Goal: Task Accomplishment & Management: Complete application form

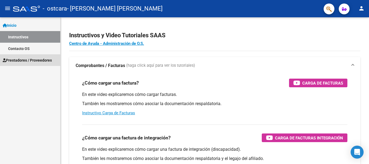
click at [26, 60] on span "Prestadores / Proveedores" at bounding box center [27, 60] width 49 height 6
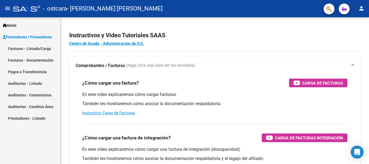
click at [18, 35] on span "Prestadores / Proveedores" at bounding box center [27, 37] width 49 height 6
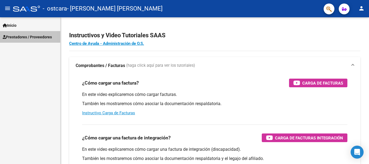
click at [18, 35] on span "Prestadores / Proveedores" at bounding box center [27, 37] width 49 height 6
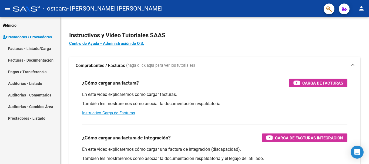
click at [20, 50] on link "Facturas - Listado/Carga" at bounding box center [30, 49] width 60 height 12
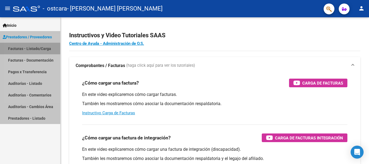
click at [20, 50] on link "Facturas - Listado/Carga" at bounding box center [30, 49] width 60 height 12
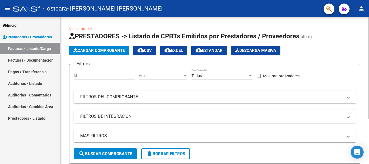
click at [112, 50] on span "Cargar Comprobante" at bounding box center [98, 50] width 51 height 5
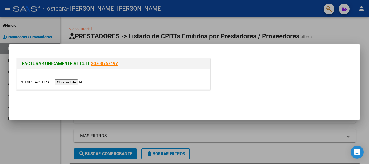
click at [77, 83] on input "file" at bounding box center [55, 82] width 68 height 6
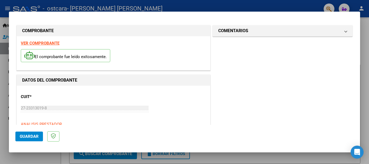
click at [24, 97] on p "CUIT *" at bounding box center [49, 97] width 56 height 6
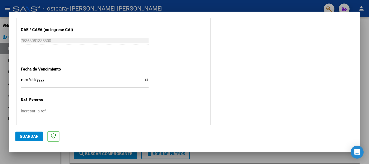
scroll to position [291, 0]
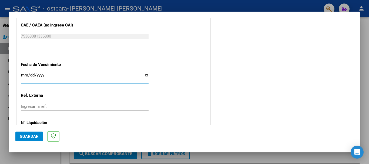
click at [145, 75] on input "Ingresar la fecha" at bounding box center [85, 77] width 128 height 9
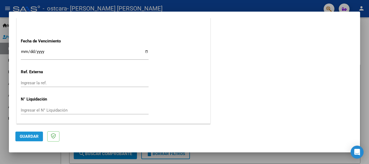
click at [32, 136] on span "Guardar" at bounding box center [29, 136] width 19 height 5
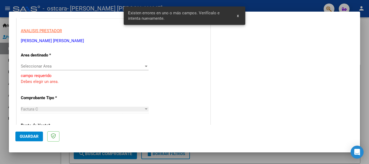
scroll to position [86, 0]
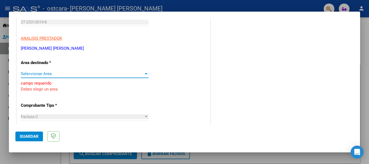
click at [145, 73] on div at bounding box center [146, 73] width 3 height 1
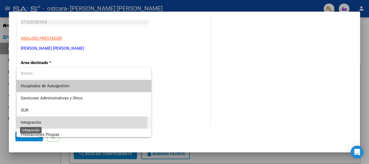
click at [33, 123] on span "Integración" at bounding box center [31, 122] width 20 height 5
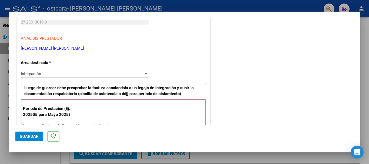
click at [90, 118] on div "Período de Prestación (Ej: 202505 para [DATE]) Ingrese el Período de Prestación…" at bounding box center [113, 125] width 185 height 52
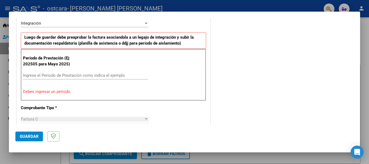
scroll to position [138, 0]
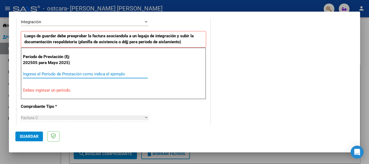
click at [105, 75] on input "Ingrese el Período de Prestación como indica el ejemplo" at bounding box center [85, 74] width 125 height 5
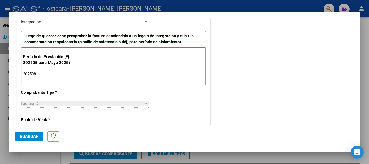
type input "202508"
click at [97, 103] on div "Factura C" at bounding box center [82, 103] width 123 height 5
click at [145, 103] on div at bounding box center [146, 103] width 3 height 1
click at [145, 104] on div at bounding box center [146, 103] width 3 height 1
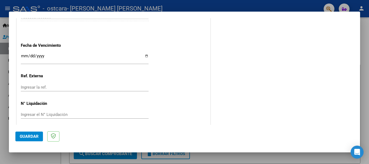
scroll to position [368, 0]
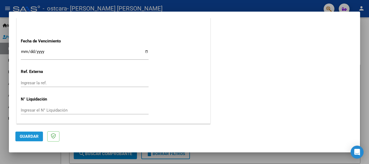
click at [38, 137] on button "Guardar" at bounding box center [29, 136] width 28 height 10
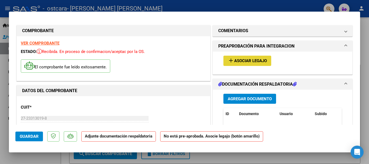
click at [237, 60] on span "Asociar Legajo" at bounding box center [250, 61] width 33 height 5
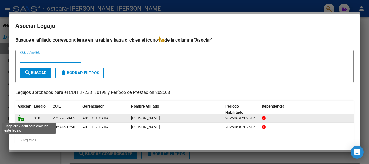
click at [21, 119] on icon at bounding box center [21, 118] width 6 height 6
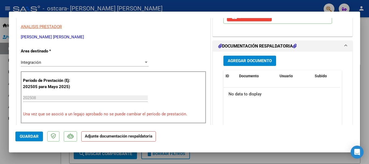
scroll to position [110, 0]
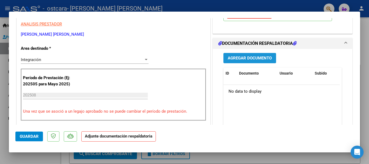
click at [262, 58] on span "Agregar Documento" at bounding box center [250, 58] width 44 height 5
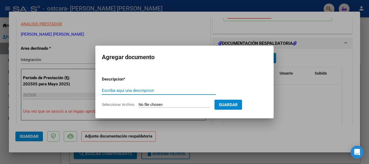
click at [151, 91] on input "Escriba aquí una descripcion" at bounding box center [159, 90] width 114 height 5
type input "Asistencia agosto"
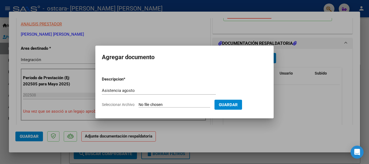
click at [179, 104] on input "Seleccionar Archivo" at bounding box center [174, 104] width 72 height 5
type input "C:\fakepath\asist [PERSON_NAME].jpg"
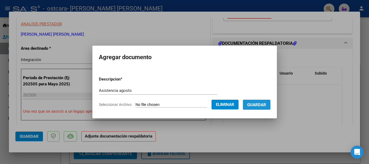
click at [260, 104] on span "Guardar" at bounding box center [256, 104] width 19 height 5
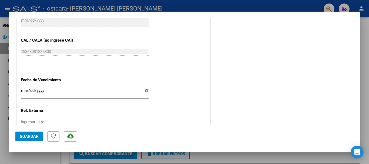
scroll to position [377, 0]
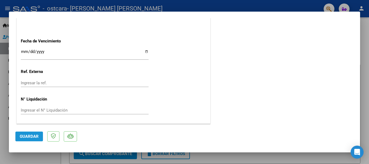
click at [31, 137] on span "Guardar" at bounding box center [29, 136] width 19 height 5
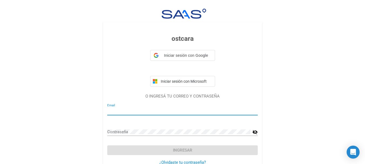
type input "[EMAIL_ADDRESS][DOMAIN_NAME]"
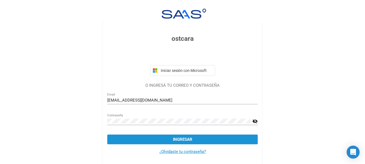
click at [180, 138] on span "Ingresar" at bounding box center [182, 139] width 19 height 5
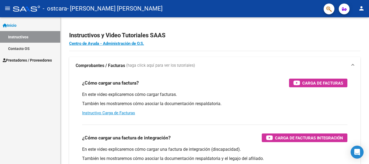
click at [30, 59] on span "Prestadores / Proveedores" at bounding box center [27, 60] width 49 height 6
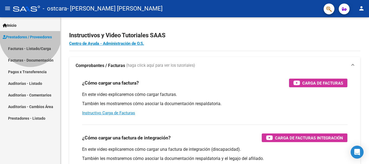
click at [30, 40] on span "Prestadores / Proveedores" at bounding box center [27, 37] width 49 height 6
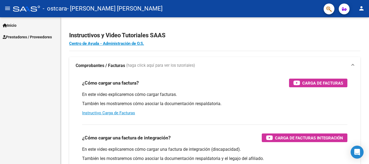
click at [31, 37] on span "Prestadores / Proveedores" at bounding box center [27, 37] width 49 height 6
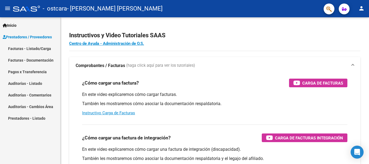
click at [19, 48] on link "Facturas - Listado/Carga" at bounding box center [30, 49] width 60 height 12
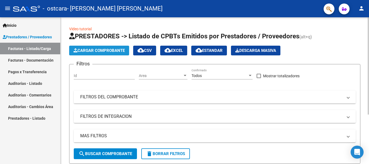
click at [101, 51] on span "Cargar Comprobante" at bounding box center [98, 50] width 51 height 5
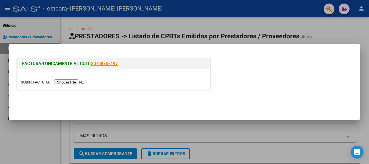
click at [77, 82] on input "file" at bounding box center [55, 82] width 68 height 6
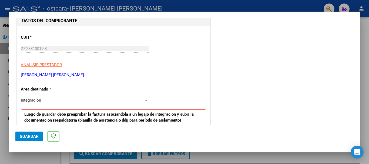
scroll to position [61, 0]
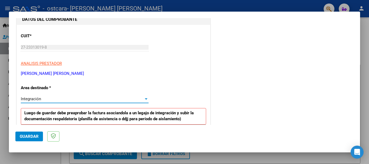
click at [145, 98] on div at bounding box center [146, 98] width 3 height 1
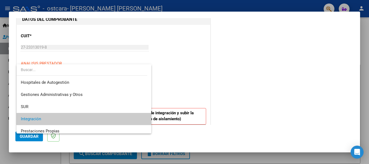
scroll to position [20, 0]
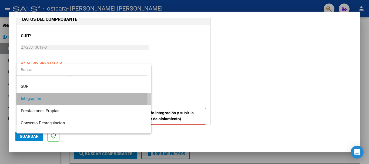
click at [57, 99] on span "Integración" at bounding box center [84, 99] width 126 height 12
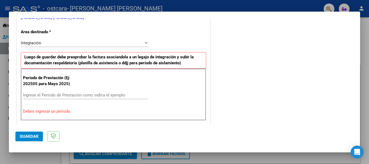
scroll to position [133, 0]
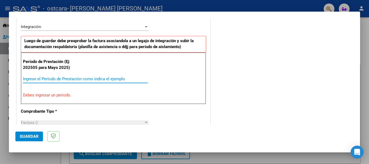
click at [70, 79] on input "Ingrese el Período de Prestación como indica el ejemplo" at bounding box center [85, 78] width 125 height 5
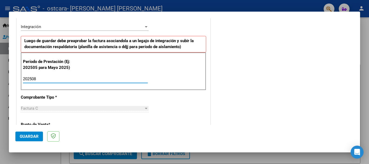
type input "202508"
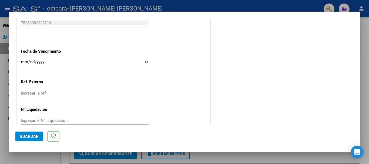
scroll to position [368, 0]
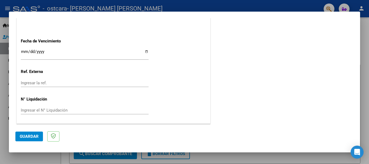
click at [52, 54] on input "Ingresar la fecha" at bounding box center [85, 53] width 128 height 9
click at [35, 136] on span "Guardar" at bounding box center [29, 136] width 19 height 5
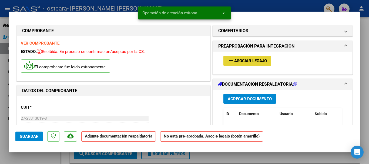
click at [248, 62] on span "Asociar Legajo" at bounding box center [250, 61] width 33 height 5
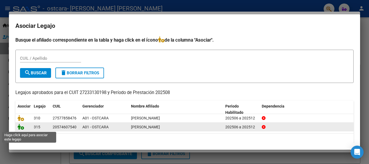
click at [21, 128] on icon at bounding box center [21, 127] width 6 height 6
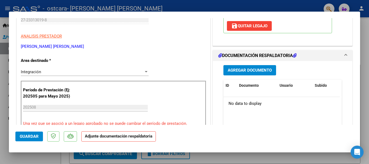
scroll to position [97, 0]
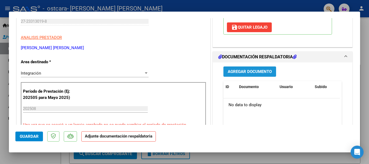
click at [250, 70] on span "Agregar Documento" at bounding box center [250, 71] width 44 height 5
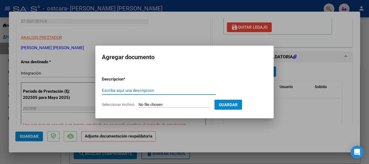
click at [107, 90] on input "Escriba aquí una descripcion" at bounding box center [159, 90] width 114 height 5
type input "Asist agosto"
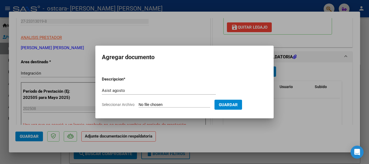
click at [152, 104] on input "Seleccionar Archivo" at bounding box center [174, 104] width 72 height 5
type input "C:\fakepath\asist agosto [PERSON_NAME].jpg"
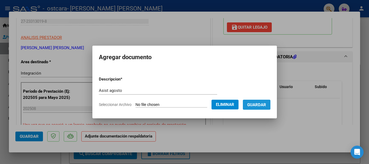
click at [259, 104] on span "Guardar" at bounding box center [256, 104] width 19 height 5
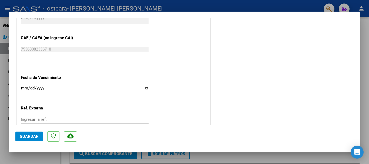
scroll to position [377, 0]
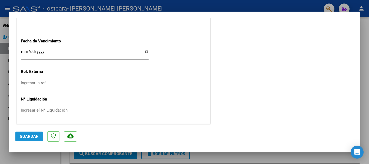
click at [26, 138] on span "Guardar" at bounding box center [29, 136] width 19 height 5
click at [28, 138] on span "Guardar" at bounding box center [29, 136] width 19 height 5
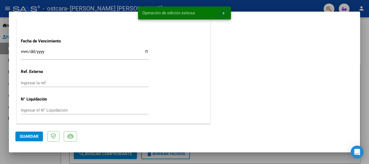
click at [224, 13] on span "x" at bounding box center [223, 13] width 2 height 5
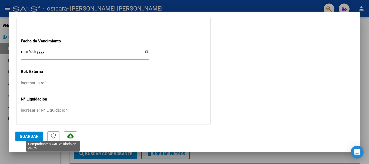
click at [53, 136] on icon at bounding box center [53, 135] width 5 height 5
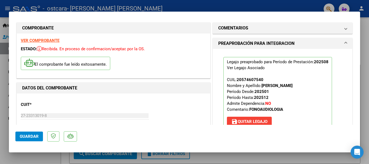
scroll to position [0, 0]
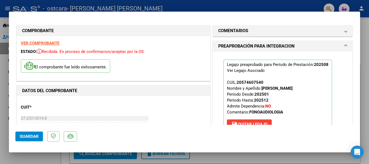
click at [232, 7] on div at bounding box center [184, 82] width 369 height 164
type input "$ 0,00"
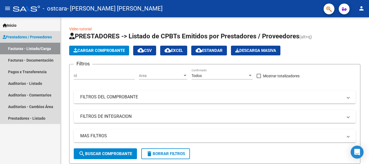
click at [38, 38] on span "Prestadores / Proveedores" at bounding box center [27, 37] width 49 height 6
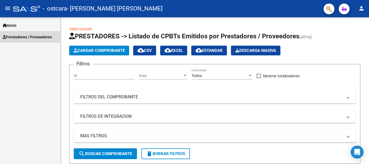
click at [18, 38] on span "Prestadores / Proveedores" at bounding box center [27, 37] width 49 height 6
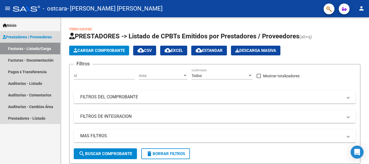
click at [14, 49] on link "Facturas - Listado/Carga" at bounding box center [30, 49] width 60 height 12
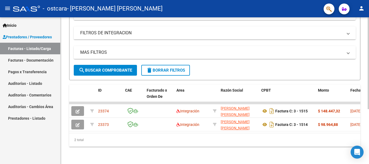
scroll to position [88, 0]
click at [368, 152] on div at bounding box center [367, 118] width 1 height 92
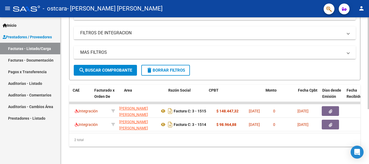
scroll to position [0, 0]
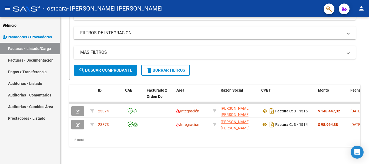
click at [15, 36] on span "Prestadores / Proveedores" at bounding box center [27, 37] width 49 height 6
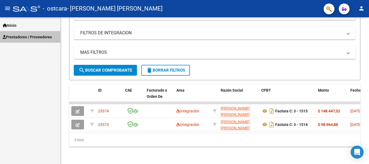
click at [15, 36] on span "Prestadores / Proveedores" at bounding box center [27, 37] width 49 height 6
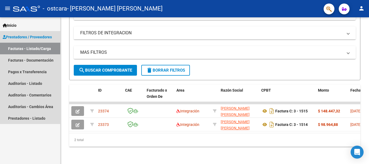
click at [15, 36] on span "Prestadores / Proveedores" at bounding box center [27, 37] width 49 height 6
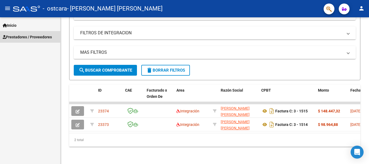
click at [22, 35] on span "Prestadores / Proveedores" at bounding box center [27, 37] width 49 height 6
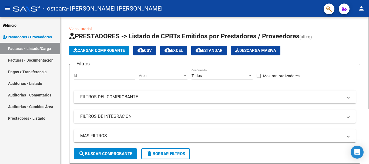
click at [368, 4] on div "menu - ostcara - [PERSON_NAME] [PERSON_NAME] person Inicio Instructivos Contact…" at bounding box center [184, 82] width 369 height 164
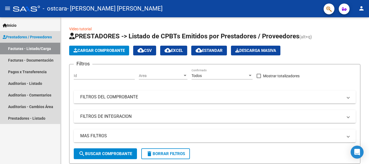
click at [30, 48] on link "Facturas - Listado/Carga" at bounding box center [30, 49] width 60 height 12
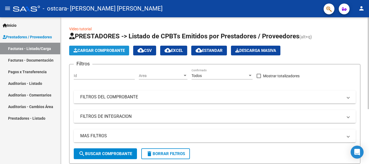
click at [96, 48] on button "Cargar Comprobante" at bounding box center [99, 51] width 60 height 10
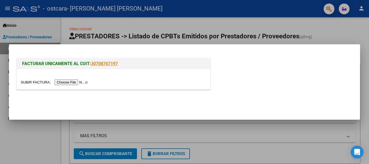
click at [77, 83] on input "file" at bounding box center [55, 82] width 68 height 6
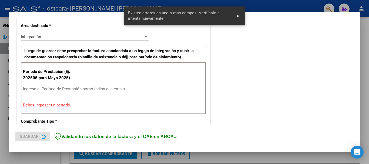
scroll to position [135, 0]
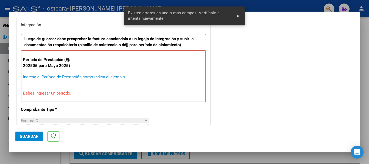
click at [67, 77] on input "Ingrese el Período de Prestación como indica el ejemplo" at bounding box center [85, 77] width 125 height 5
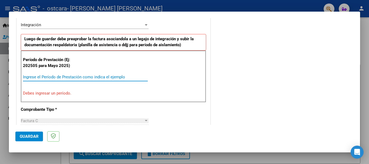
click at [75, 77] on input "Ingrese el Período de Prestación como indica el ejemplo" at bounding box center [85, 77] width 125 height 5
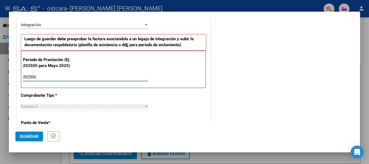
type input "202506"
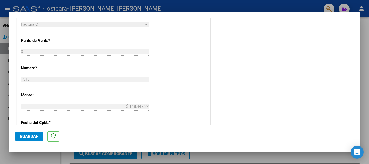
scroll to position [219, 0]
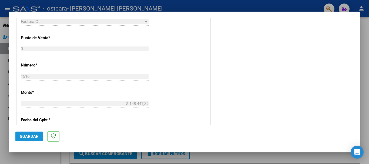
click at [32, 136] on span "Guardar" at bounding box center [29, 136] width 19 height 5
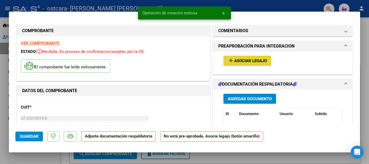
click at [242, 60] on span "Asociar Legajo" at bounding box center [250, 61] width 33 height 5
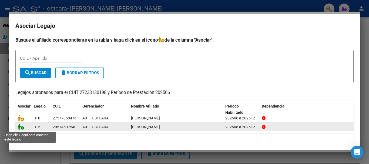
click at [21, 128] on icon at bounding box center [21, 127] width 6 height 6
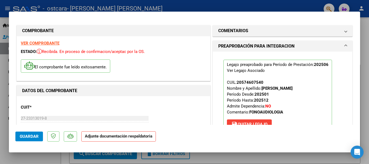
click at [126, 138] on strong "Adjunte documentación respaldatoria" at bounding box center [118, 136] width 67 height 5
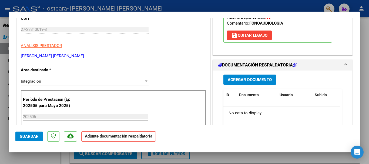
scroll to position [94, 0]
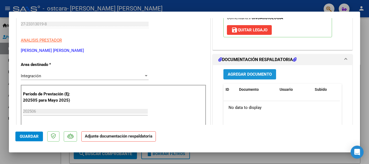
click at [245, 73] on span "Agregar Documento" at bounding box center [250, 74] width 44 height 5
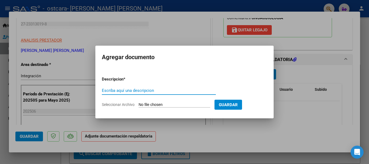
click at [150, 92] on input "Escriba aquí una descripcion" at bounding box center [159, 90] width 114 height 5
type input "Asist [PERSON_NAME]"
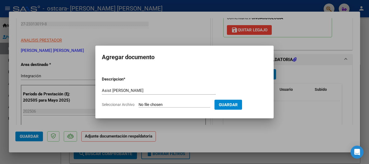
click at [164, 105] on input "Seleccionar Archivo" at bounding box center [174, 104] width 72 height 5
type input "C:\fakepath\asist junio [PERSON_NAME].jpg"
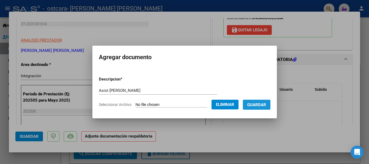
click at [260, 105] on span "Guardar" at bounding box center [256, 104] width 19 height 5
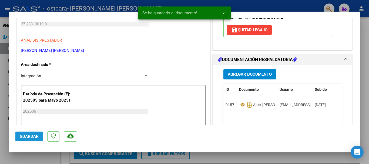
click at [29, 135] on span "Guardar" at bounding box center [29, 136] width 19 height 5
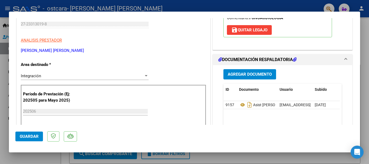
scroll to position [0, 0]
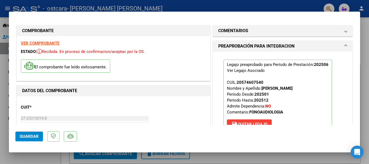
click at [7, 7] on div at bounding box center [184, 82] width 369 height 164
type input "$ 0,00"
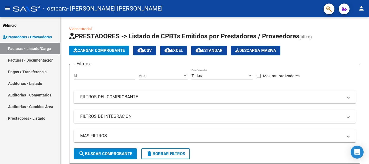
click at [21, 37] on span "Prestadores / Proveedores" at bounding box center [27, 37] width 49 height 6
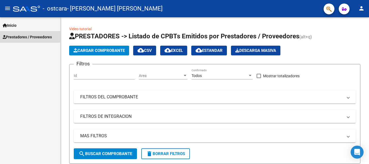
click at [19, 38] on span "Prestadores / Proveedores" at bounding box center [27, 37] width 49 height 6
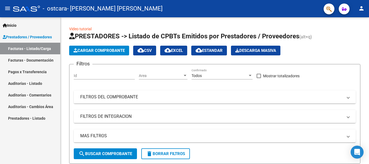
click at [17, 50] on link "Facturas - Listado/Carga" at bounding box center [30, 49] width 60 height 12
click at [104, 52] on span "Cargar Comprobante" at bounding box center [98, 50] width 51 height 5
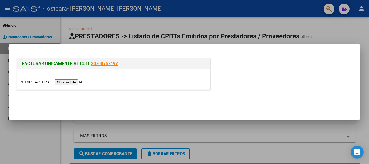
click at [82, 83] on input "file" at bounding box center [55, 82] width 68 height 6
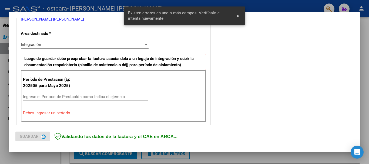
scroll to position [125, 0]
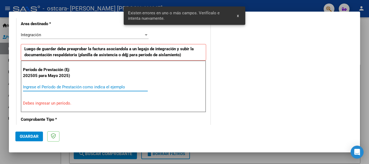
click at [79, 85] on input "Ingrese el Período de Prestación como indica el ejemplo" at bounding box center [85, 86] width 125 height 5
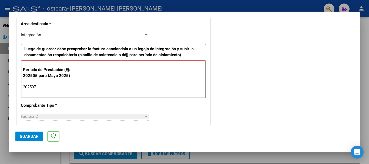
type input "202507"
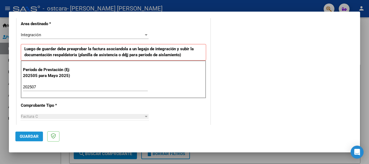
click at [35, 135] on span "Guardar" at bounding box center [29, 136] width 19 height 5
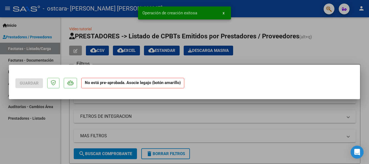
scroll to position [0, 0]
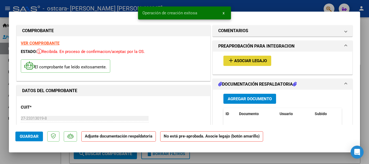
click at [241, 62] on span "Asociar Legajo" at bounding box center [250, 61] width 33 height 5
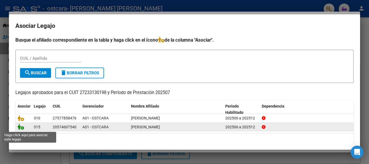
click at [21, 128] on icon at bounding box center [21, 127] width 6 height 6
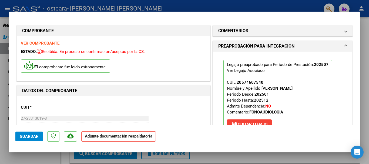
click at [131, 138] on strong "Adjunte documentación respaldatoria" at bounding box center [118, 136] width 67 height 5
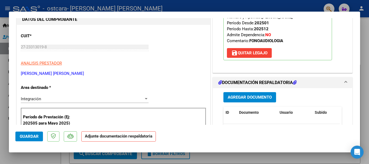
scroll to position [118, 0]
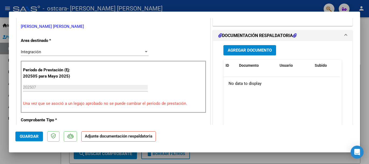
click at [261, 49] on span "Agregar Documento" at bounding box center [250, 50] width 44 height 5
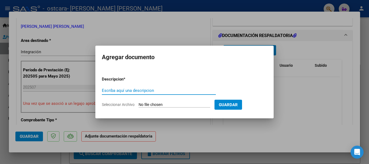
click at [155, 91] on input "Escriba aquí una descripcion" at bounding box center [159, 90] width 114 height 5
type input "Asist [PERSON_NAME] miqueas"
click at [174, 104] on input "Seleccionar Archivo" at bounding box center [174, 104] width 72 height 5
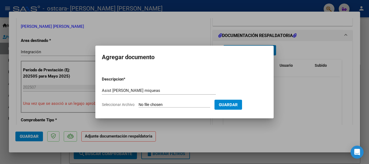
type input "C:\fakepath\asist [PERSON_NAME].jpg"
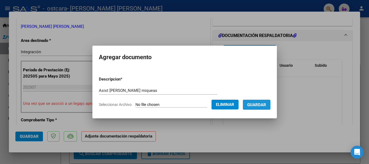
click at [262, 103] on span "Guardar" at bounding box center [256, 104] width 19 height 5
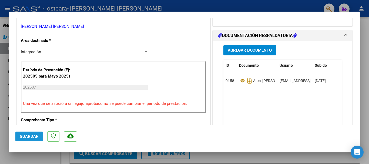
click at [32, 137] on span "Guardar" at bounding box center [29, 136] width 19 height 5
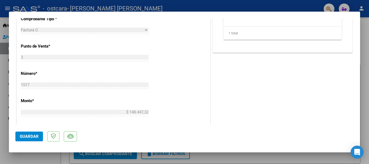
scroll to position [0, 0]
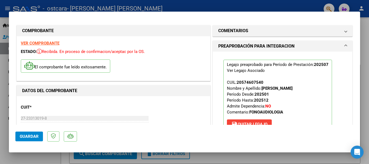
click at [6, 7] on div at bounding box center [184, 82] width 369 height 164
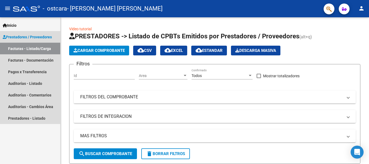
click at [20, 38] on span "Prestadores / Proveedores" at bounding box center [27, 37] width 49 height 6
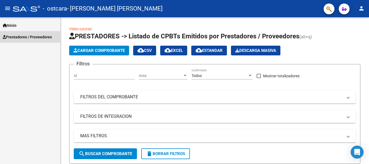
click at [20, 38] on span "Prestadores / Proveedores" at bounding box center [27, 37] width 49 height 6
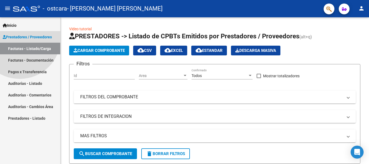
click at [20, 38] on span "Prestadores / Proveedores" at bounding box center [27, 37] width 49 height 6
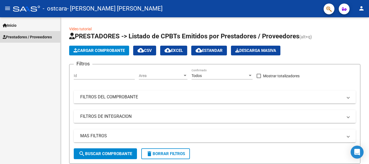
click at [20, 38] on span "Prestadores / Proveedores" at bounding box center [27, 37] width 49 height 6
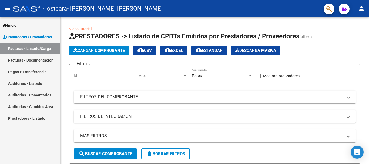
click at [26, 59] on link "Facturas - Documentación" at bounding box center [30, 60] width 60 height 12
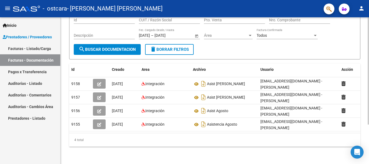
scroll to position [54, 0]
click at [368, 116] on div at bounding box center [367, 110] width 1 height 107
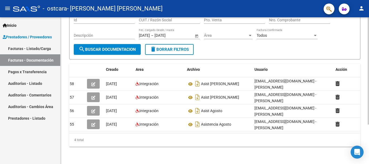
scroll to position [0, 0]
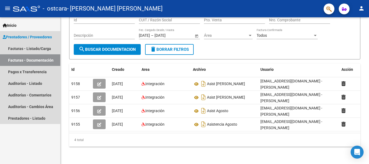
click at [19, 36] on span "Prestadores / Proveedores" at bounding box center [27, 37] width 49 height 6
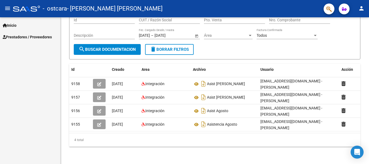
click at [19, 36] on span "Prestadores / Proveedores" at bounding box center [27, 37] width 49 height 6
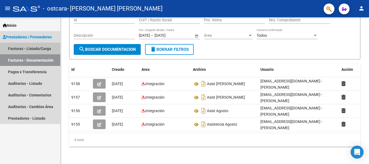
click at [17, 47] on link "Facturas - Listado/Carga" at bounding box center [30, 49] width 60 height 12
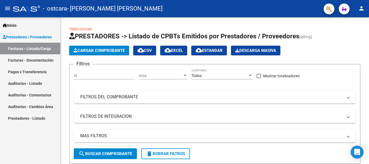
click at [17, 34] on span "Prestadores / Proveedores" at bounding box center [27, 37] width 49 height 6
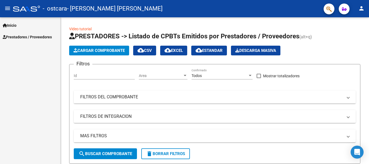
click at [20, 38] on span "Prestadores / Proveedores" at bounding box center [27, 37] width 49 height 6
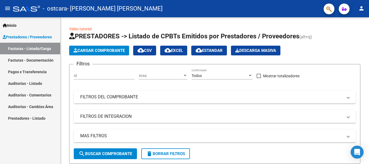
click at [20, 48] on link "Facturas - Listado/Carga" at bounding box center [30, 49] width 60 height 12
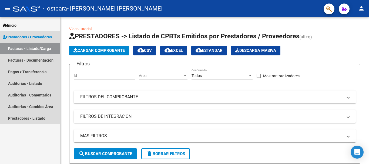
click at [20, 48] on link "Facturas - Listado/Carga" at bounding box center [30, 49] width 60 height 12
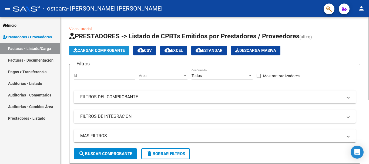
click at [109, 51] on span "Cargar Comprobante" at bounding box center [98, 50] width 51 height 5
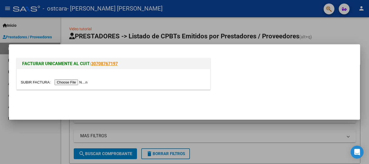
click at [79, 82] on input "file" at bounding box center [55, 82] width 68 height 6
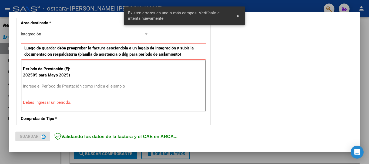
scroll to position [135, 0]
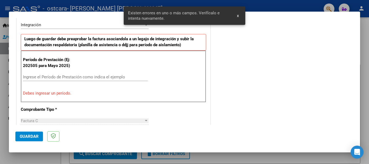
click at [100, 76] on input "Ingrese el Período de Prestación como indica el ejemplo" at bounding box center [85, 77] width 125 height 5
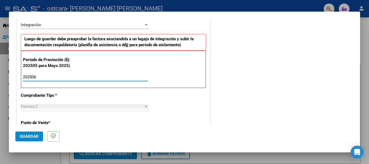
type input "202506"
click at [35, 135] on span "Guardar" at bounding box center [29, 136] width 19 height 5
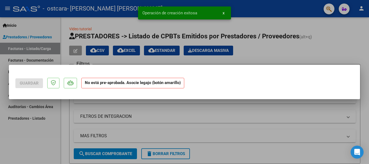
scroll to position [0, 0]
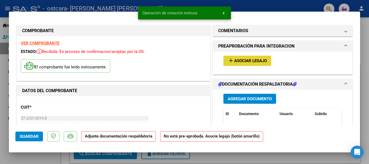
click at [236, 61] on span "Asociar Legajo" at bounding box center [250, 61] width 33 height 5
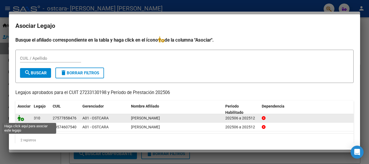
click at [21, 119] on icon at bounding box center [21, 118] width 6 height 6
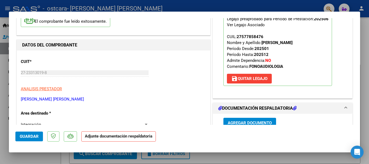
scroll to position [48, 0]
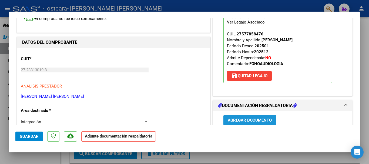
click at [251, 121] on span "Agregar Documento" at bounding box center [250, 120] width 44 height 5
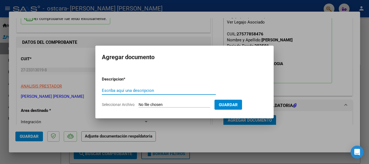
click at [150, 90] on input "Escriba aquí una descripcion" at bounding box center [159, 90] width 114 height 5
type input "Asist [PERSON_NAME]"
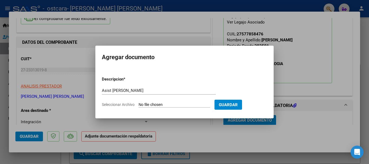
click at [151, 105] on input "Seleccionar Archivo" at bounding box center [174, 104] width 72 height 5
type input "C:\fakepath\asist [PERSON_NAME].jpg"
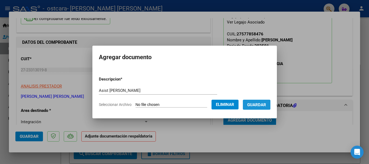
click at [260, 103] on span "Guardar" at bounding box center [256, 104] width 19 height 5
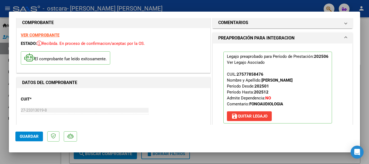
scroll to position [8, 0]
click at [31, 135] on span "Guardar" at bounding box center [29, 136] width 19 height 5
click at [7, 6] on div at bounding box center [184, 82] width 369 height 164
type input "$ 0,00"
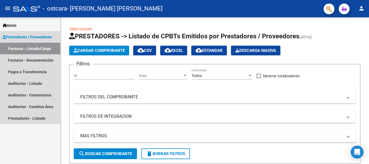
click at [16, 36] on span "Prestadores / Proveedores" at bounding box center [27, 37] width 49 height 6
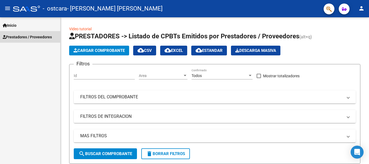
click at [24, 33] on link "Prestadores / Proveedores" at bounding box center [30, 37] width 60 height 12
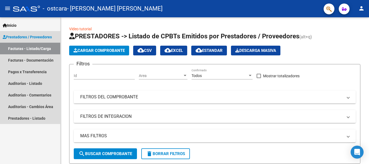
click at [23, 51] on link "Facturas - Listado/Carga" at bounding box center [30, 49] width 60 height 12
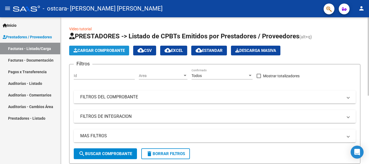
click at [93, 49] on span "Cargar Comprobante" at bounding box center [98, 50] width 51 height 5
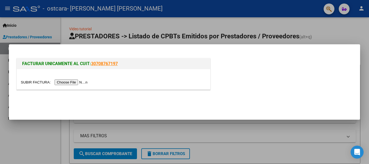
click at [78, 83] on input "file" at bounding box center [55, 82] width 68 height 6
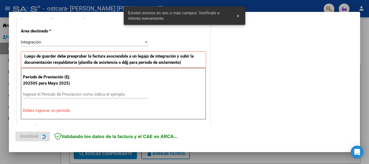
scroll to position [125, 0]
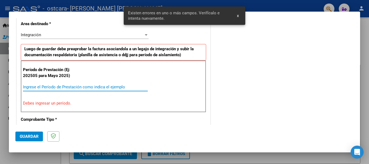
click at [79, 88] on input "Ingrese el Período de Prestación como indica el ejemplo" at bounding box center [85, 86] width 125 height 5
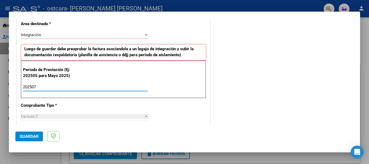
type input "202507"
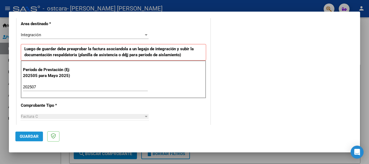
click at [30, 137] on span "Guardar" at bounding box center [29, 136] width 19 height 5
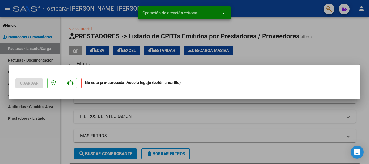
scroll to position [0, 0]
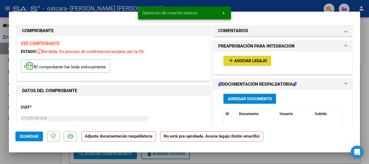
click at [240, 59] on span "Asociar Legajo" at bounding box center [250, 61] width 33 height 5
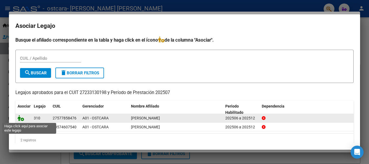
click at [23, 119] on icon at bounding box center [21, 118] width 6 height 6
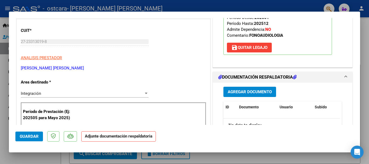
scroll to position [87, 0]
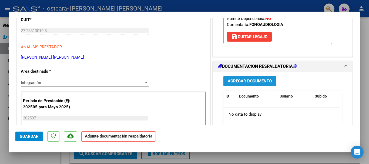
click at [253, 82] on span "Agregar Documento" at bounding box center [250, 81] width 44 height 5
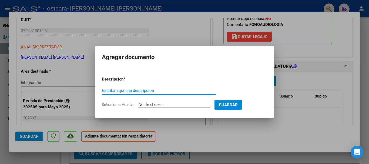
click at [157, 93] on input "Escriba aquí una descripcion" at bounding box center [159, 90] width 114 height 5
type input "Asist [PERSON_NAME]"
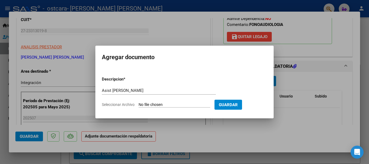
click at [189, 102] on form "Descripcion * Asist [PERSON_NAME] aquí una descripcion Seleccionar Archivo Guar…" at bounding box center [184, 91] width 165 height 39
click at [189, 106] on input "Seleccionar Archivo" at bounding box center [174, 104] width 72 height 5
type input "C:\fakepath\asist [PERSON_NAME].jpg"
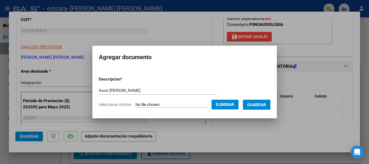
click at [260, 104] on span "Guardar" at bounding box center [256, 104] width 19 height 5
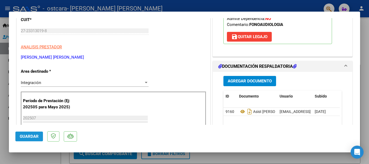
click at [33, 137] on span "Guardar" at bounding box center [29, 136] width 19 height 5
click at [6, 8] on div at bounding box center [184, 82] width 369 height 164
type input "$ 0,00"
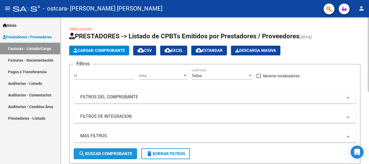
click at [125, 153] on span "search Buscar Comprobante" at bounding box center [105, 153] width 53 height 5
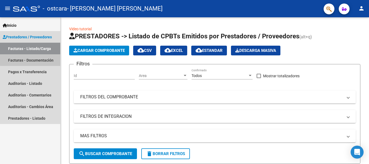
click at [47, 58] on link "Facturas - Documentación" at bounding box center [30, 60] width 60 height 12
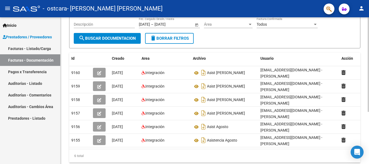
scroll to position [61, 0]
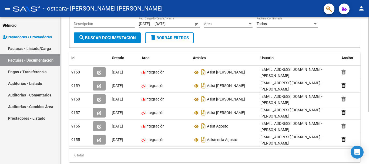
click at [368, 107] on div at bounding box center [367, 106] width 1 height 94
click at [126, 38] on span "search Buscar Documentacion" at bounding box center [107, 37] width 57 height 5
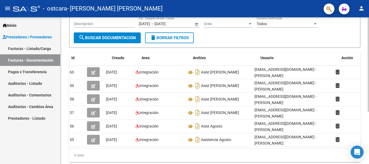
scroll to position [0, 0]
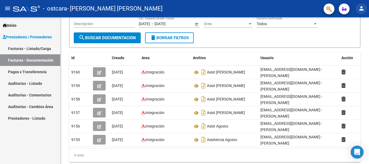
click at [361, 8] on mat-icon "person" at bounding box center [361, 8] width 6 height 6
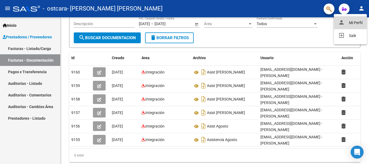
click at [354, 24] on button "person Mi Perfil" at bounding box center [350, 22] width 33 height 13
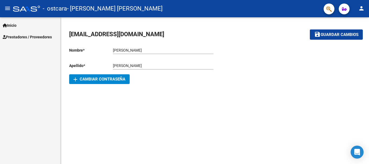
click at [268, 126] on mat-sidenav-content "[EMAIL_ADDRESS][DOMAIN_NAME] save Guardar cambios Nombre * [PERSON_NAME] nombre…" at bounding box center [214, 90] width 308 height 147
click at [16, 38] on span "Prestadores / Proveedores" at bounding box center [27, 37] width 49 height 6
click at [11, 24] on span "Inicio" at bounding box center [10, 25] width 14 height 6
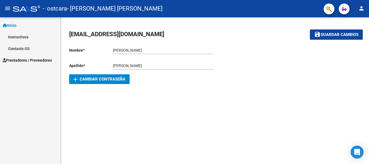
drag, startPoint x: 28, startPoint y: 85, endPoint x: 8, endPoint y: 9, distance: 78.6
click at [8, 9] on div "menu - ostcara - [PERSON_NAME] [PERSON_NAME] person Inicio Instructivos Contact…" at bounding box center [184, 82] width 369 height 164
click at [8, 9] on mat-icon "menu" at bounding box center [7, 8] width 6 height 6
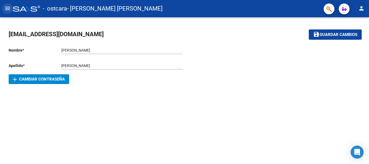
click at [8, 9] on mat-icon "menu" at bounding box center [7, 8] width 6 height 6
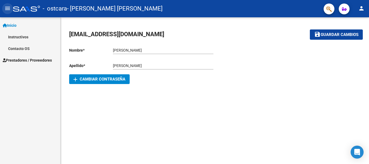
click at [8, 9] on mat-icon "menu" at bounding box center [7, 8] width 6 height 6
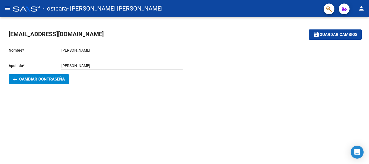
click at [8, 9] on mat-icon "menu" at bounding box center [7, 8] width 6 height 6
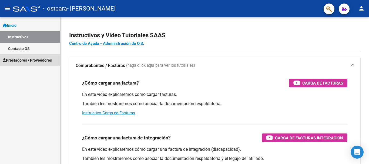
click at [25, 57] on span "Prestadores / Proveedores" at bounding box center [27, 60] width 49 height 6
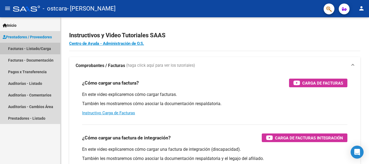
click at [25, 46] on link "Facturas - Listado/Carga" at bounding box center [30, 49] width 60 height 12
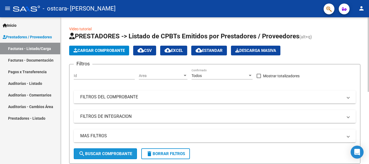
click at [91, 155] on span "search Buscar Comprobante" at bounding box center [105, 153] width 53 height 5
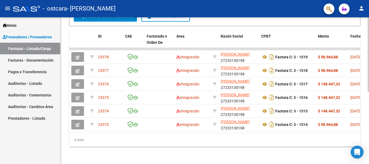
scroll to position [142, 0]
click at [368, 126] on div at bounding box center [367, 126] width 1 height 75
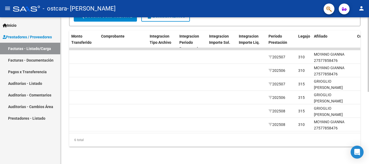
scroll to position [0, 506]
